Goal: Find specific page/section: Find specific page/section

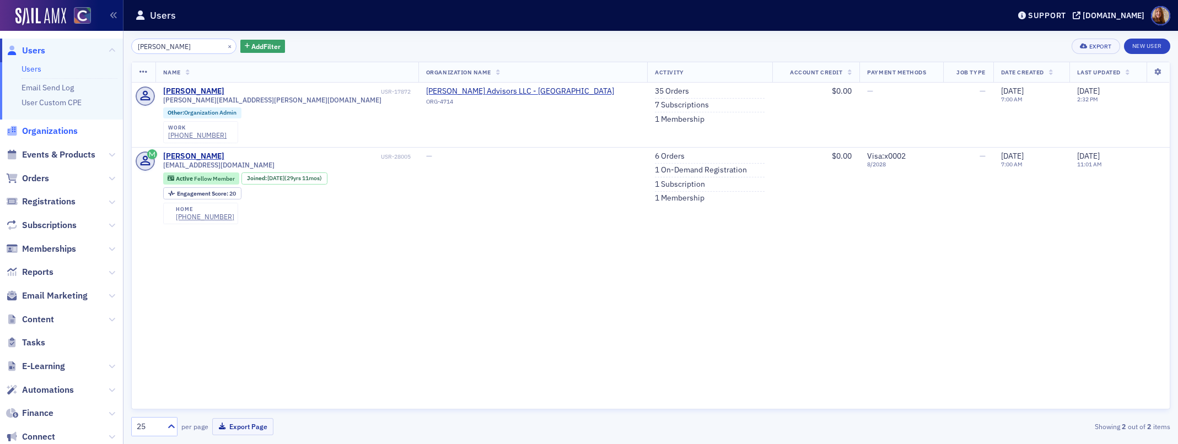
click at [53, 126] on span "Organizations" at bounding box center [50, 131] width 56 height 12
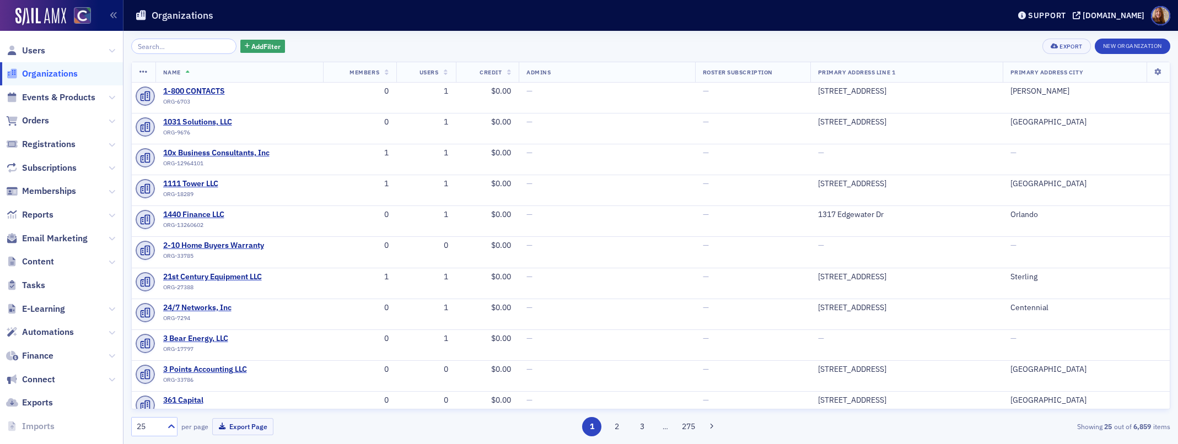
click at [176, 48] on input "search" at bounding box center [183, 46] width 105 height 15
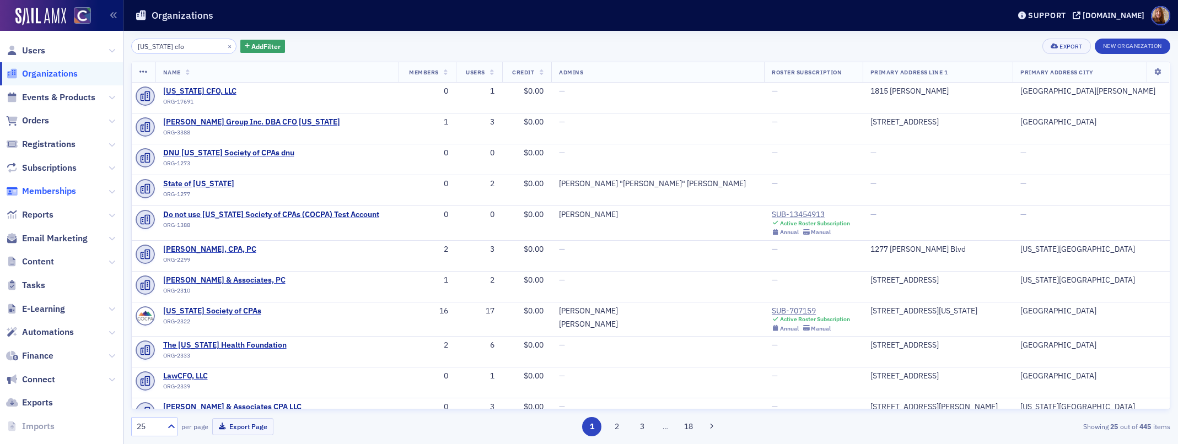
type input "[US_STATE] cfo"
